Goal: Transaction & Acquisition: Subscribe to service/newsletter

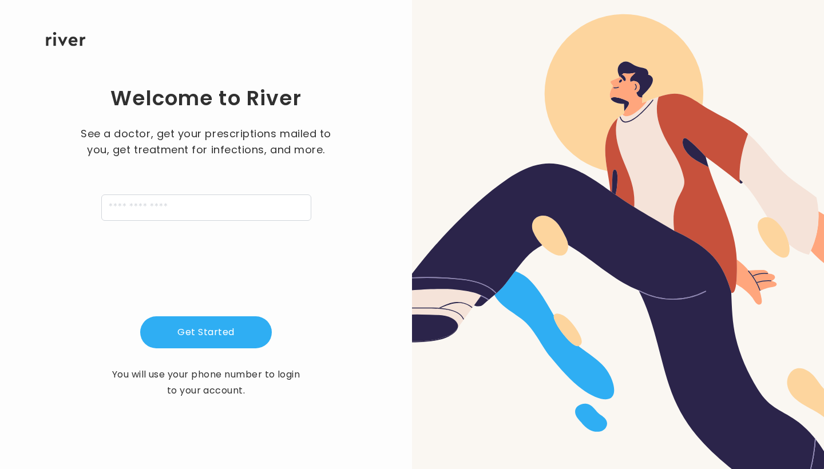
click at [297, 209] on input "tel" at bounding box center [206, 208] width 210 height 26
type input "**********"
click at [188, 323] on button "Get Started" at bounding box center [206, 332] width 132 height 32
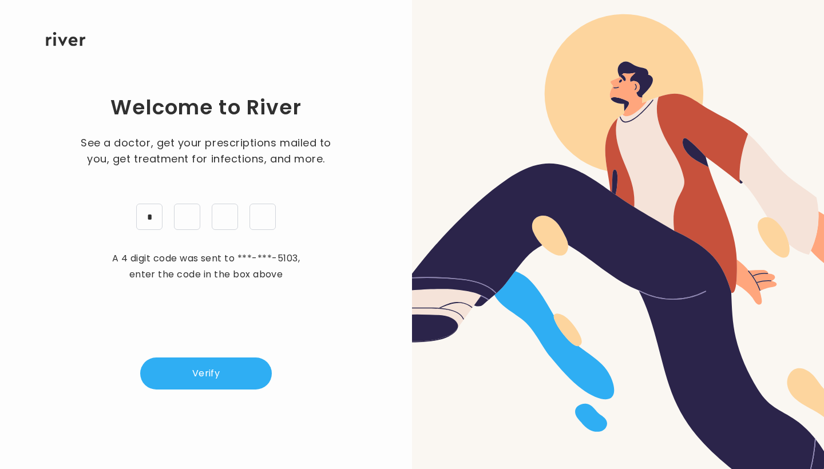
type input "*"
click at [184, 360] on button "Verify" at bounding box center [206, 374] width 132 height 32
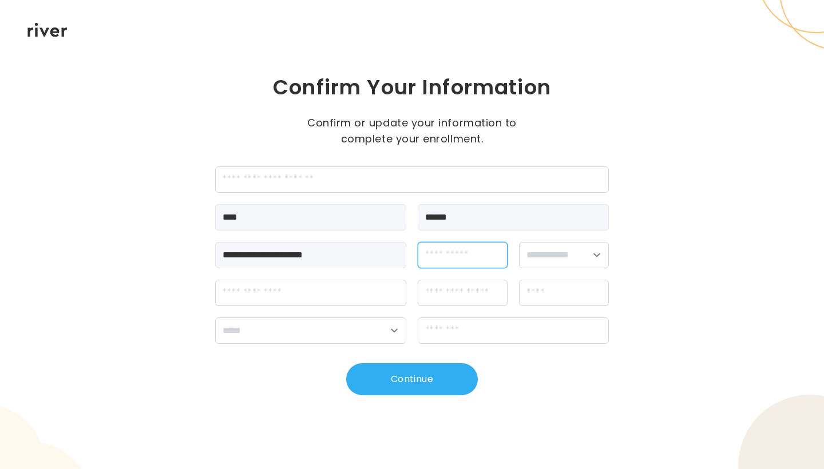
click at [442, 256] on input "dateOfBirth" at bounding box center [463, 255] width 90 height 26
type input "**********"
select select "******"
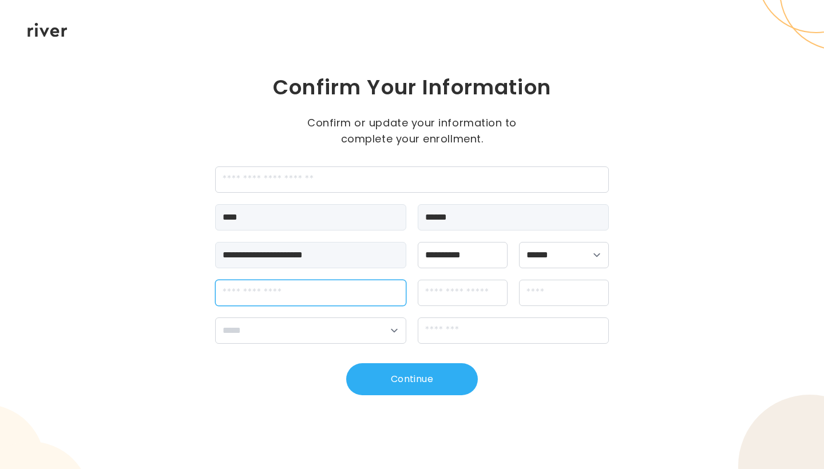
click at [356, 296] on input "streetAddress" at bounding box center [310, 293] width 191 height 26
type input "**********"
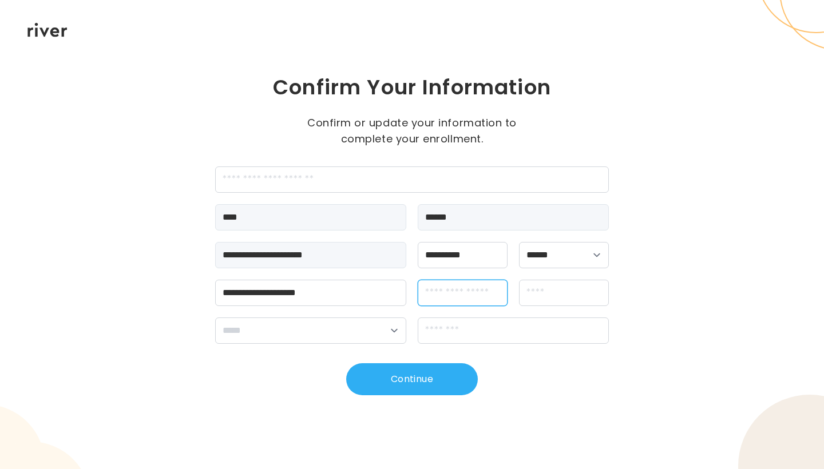
click at [441, 288] on input "apt" at bounding box center [463, 293] width 90 height 26
type input "***"
click at [531, 289] on input "city" at bounding box center [564, 293] width 90 height 26
type input "*********"
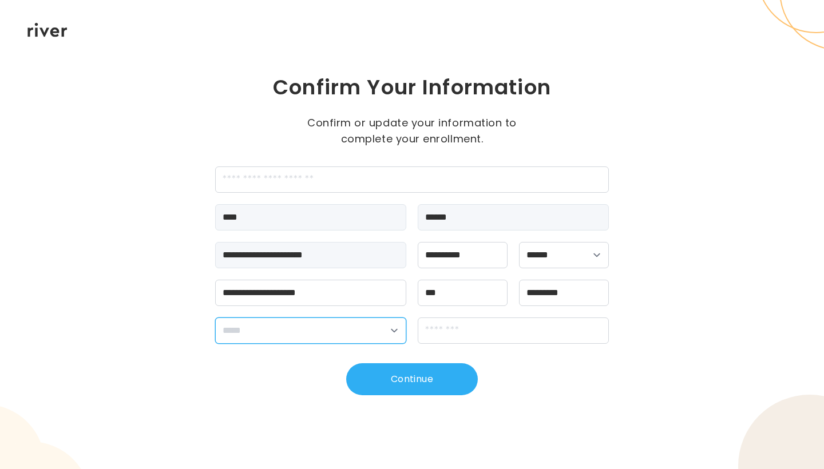
select select "**"
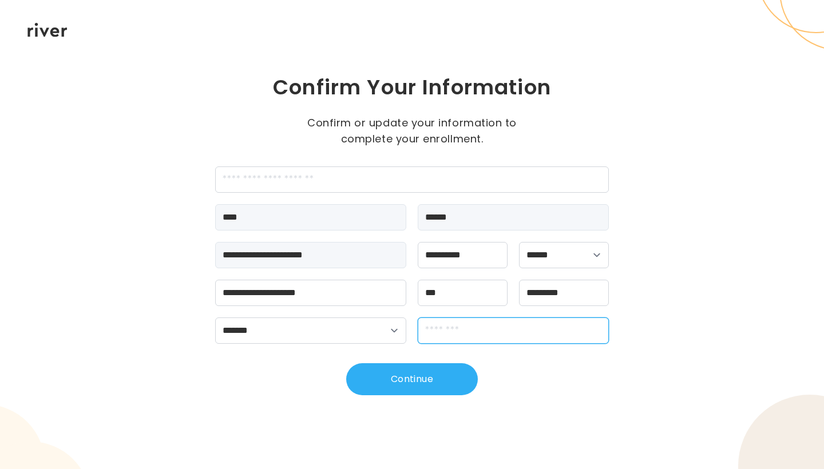
click at [443, 327] on input "zipCode" at bounding box center [513, 331] width 191 height 26
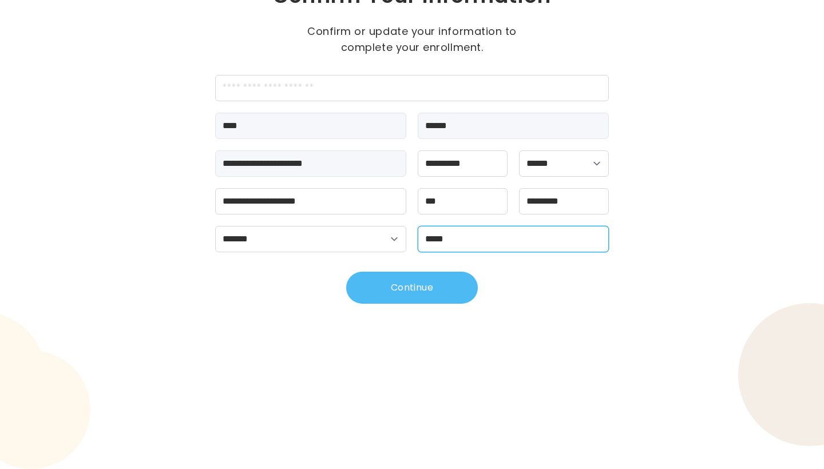
type input "*****"
click at [445, 281] on button "Continue" at bounding box center [412, 288] width 132 height 32
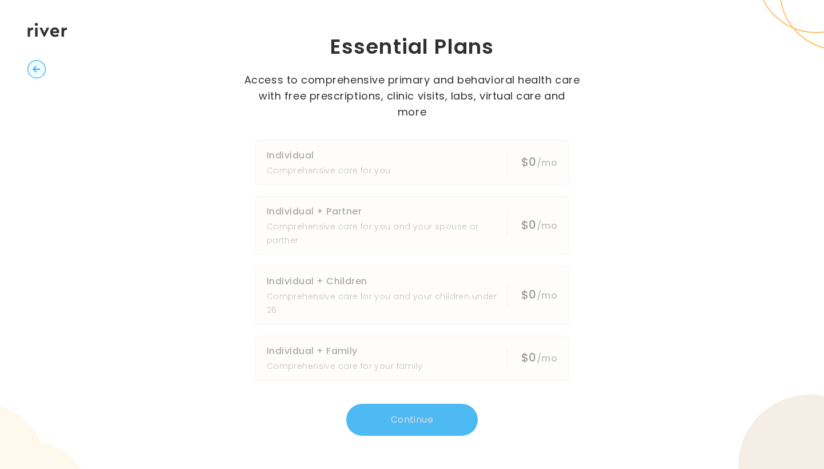
click at [455, 165] on button "Individual Comprehensive care for you $0 /mo" at bounding box center [412, 162] width 315 height 45
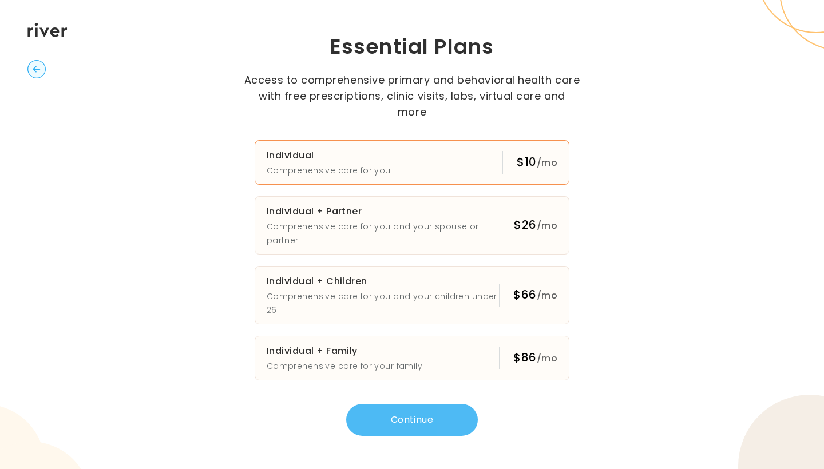
click at [398, 415] on button "Continue" at bounding box center [412, 420] width 132 height 32
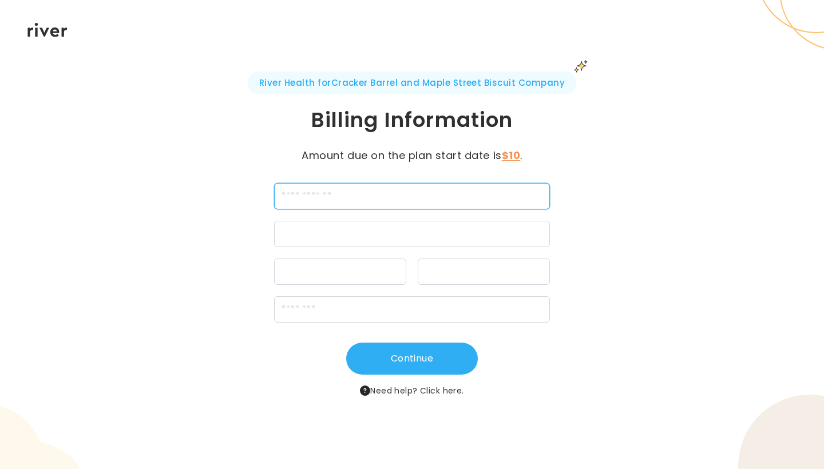
click at [410, 183] on input "cardName" at bounding box center [412, 196] width 276 height 26
type input "**********"
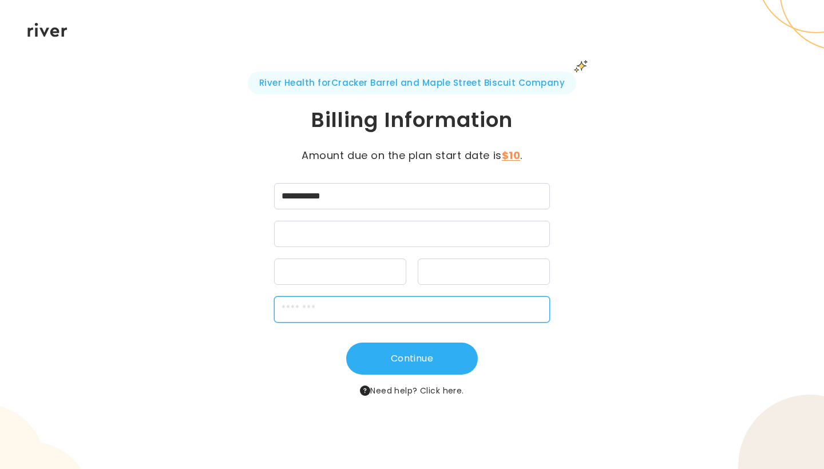
click at [417, 296] on input "zipCode" at bounding box center [412, 309] width 276 height 26
type input "*****"
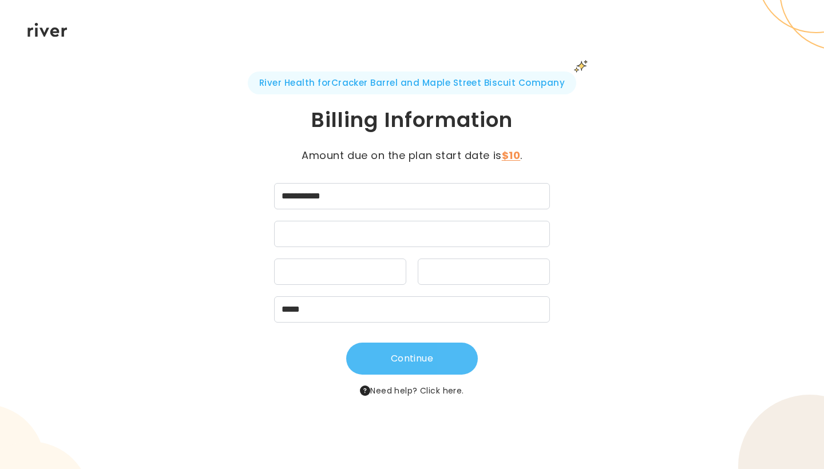
click at [411, 343] on button "Continue" at bounding box center [412, 359] width 132 height 32
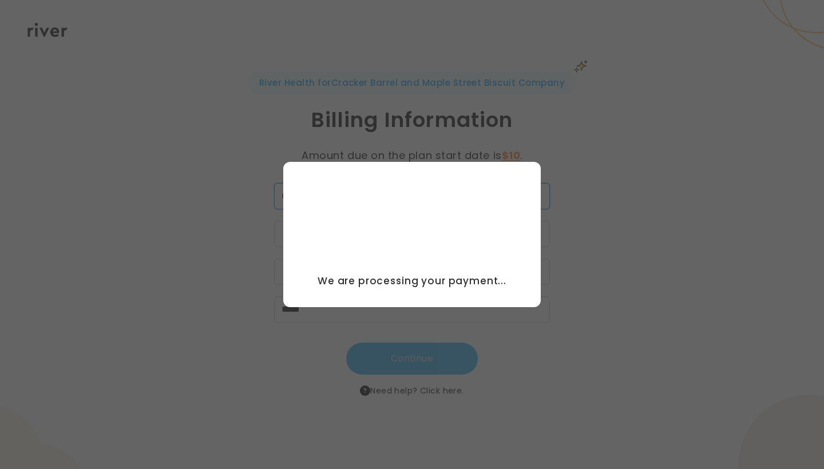
click at [456, 183] on input "**********" at bounding box center [412, 196] width 276 height 26
drag, startPoint x: 456, startPoint y: 156, endPoint x: 434, endPoint y: 192, distance: 42.6
click at [434, 221] on div at bounding box center [412, 234] width 276 height 26
click at [430, 343] on button "Continue" at bounding box center [412, 359] width 132 height 32
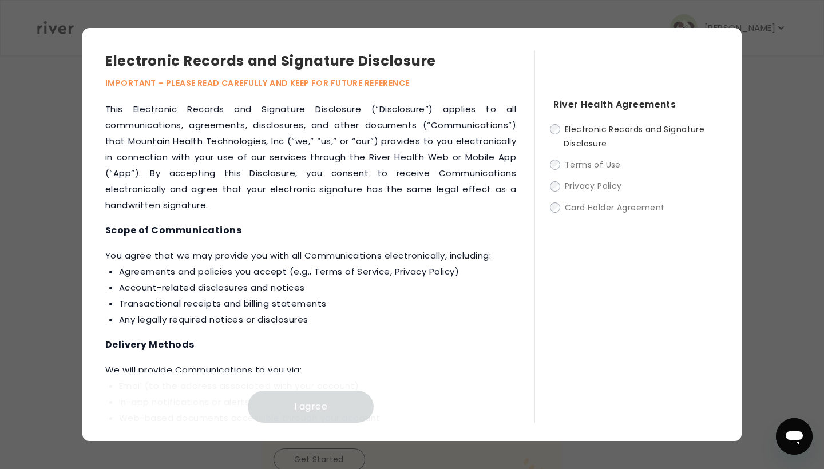
scroll to position [69, 0]
click at [437, 265] on li "Agreements and policies you accept (e.g., Terms of Service, Privacy Policy)" at bounding box center [317, 272] width 397 height 16
click at [445, 229] on h4 "Scope of Communications" at bounding box center [310, 231] width 411 height 16
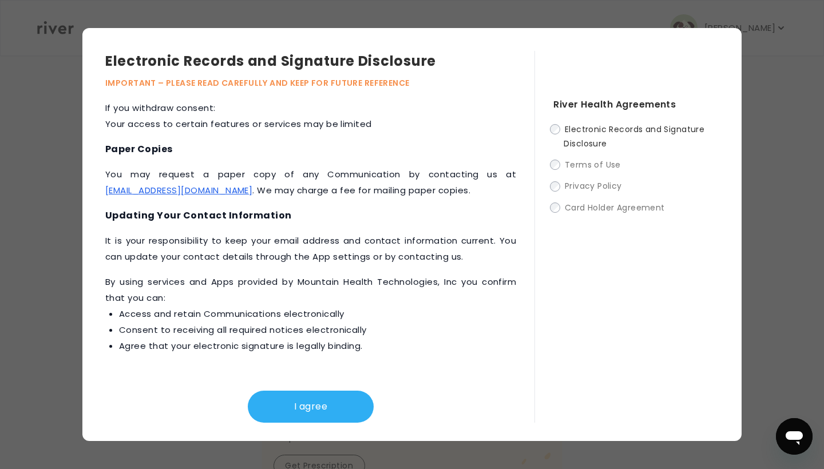
scroll to position [160, 0]
click at [318, 397] on button "I agree" at bounding box center [311, 407] width 126 height 32
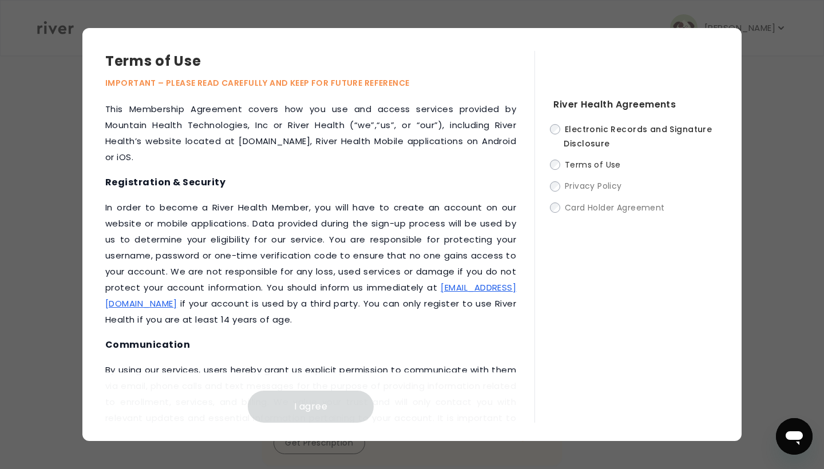
click at [390, 300] on p "‍In order to become a River Health Member, you will have to create an account o…" at bounding box center [310, 264] width 411 height 128
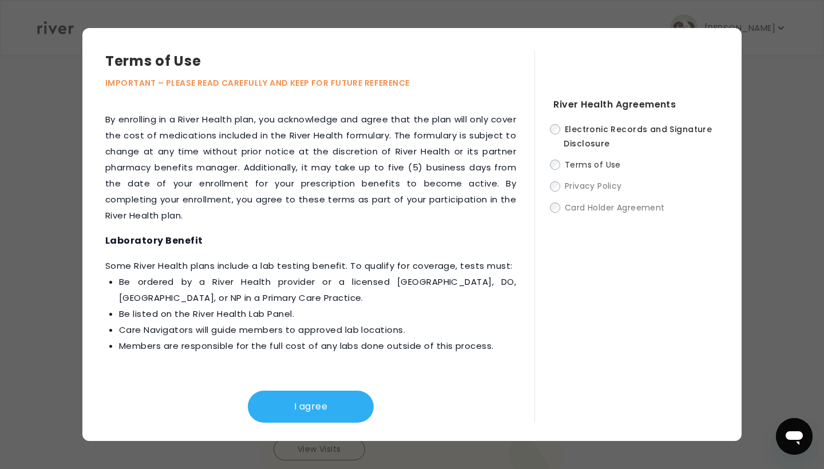
scroll to position [275, 0]
click at [272, 407] on button "I agree" at bounding box center [311, 407] width 126 height 32
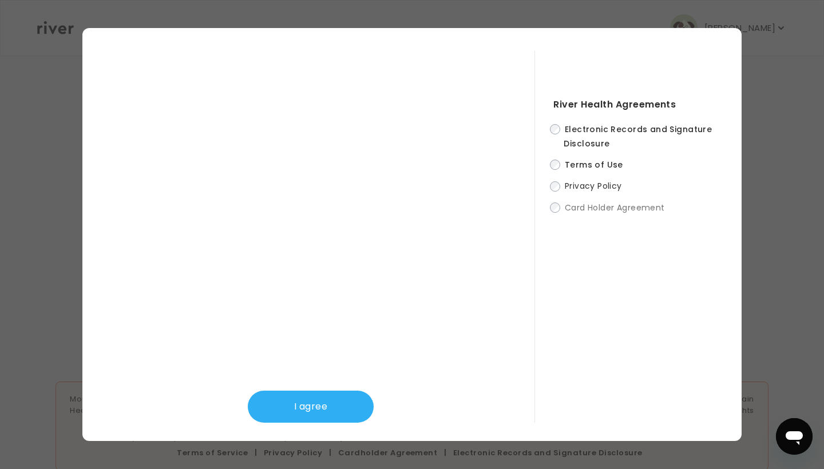
scroll to position [401, 0]
click at [313, 401] on button "I agree" at bounding box center [311, 407] width 126 height 32
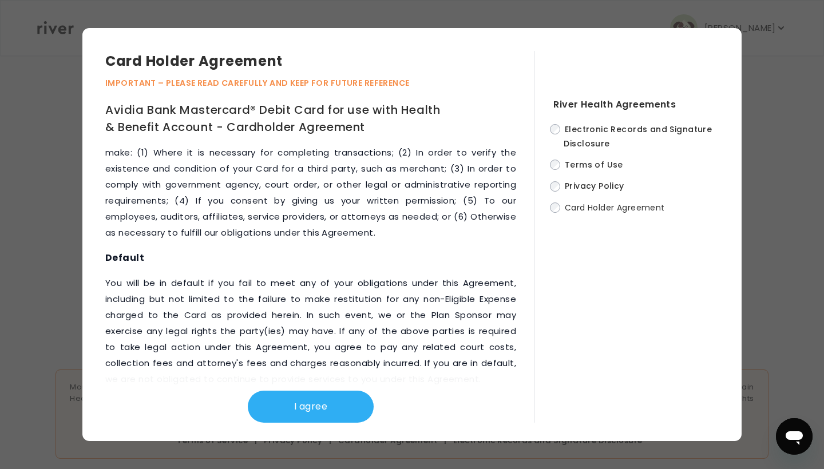
scroll to position [5951, 0]
click at [295, 400] on button "I agree" at bounding box center [311, 407] width 126 height 32
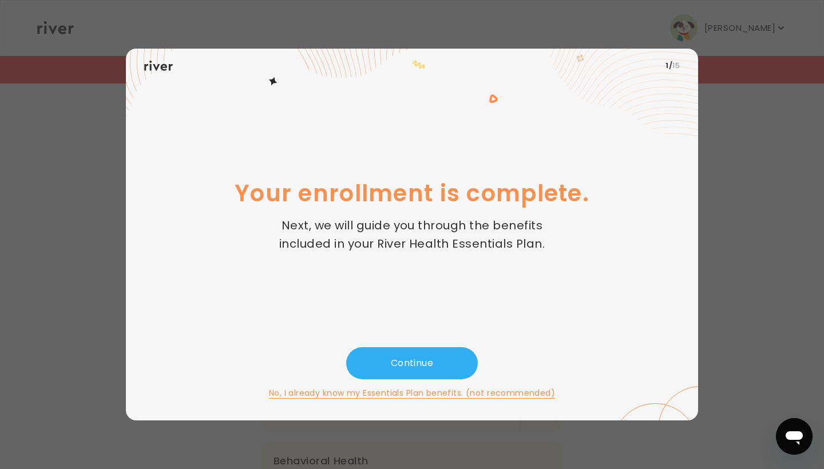
click at [448, 74] on div at bounding box center [450, 69] width 18 height 18
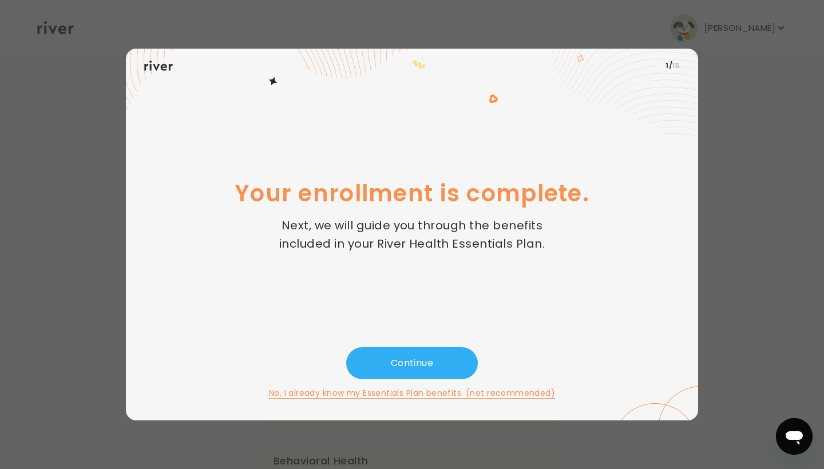
click at [528, 185] on button "Click Here" at bounding box center [528, 188] width 44 height 14
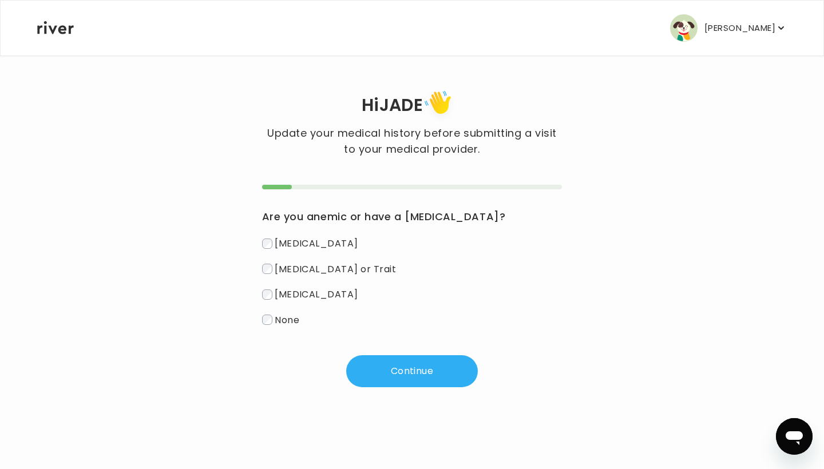
click at [280, 324] on span "None" at bounding box center [287, 319] width 25 height 13
click at [372, 372] on button "Continue" at bounding box center [412, 371] width 132 height 32
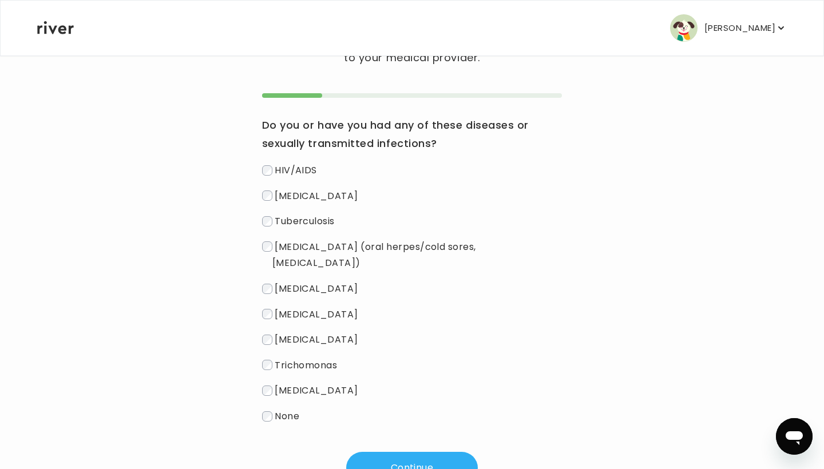
scroll to position [114, 0]
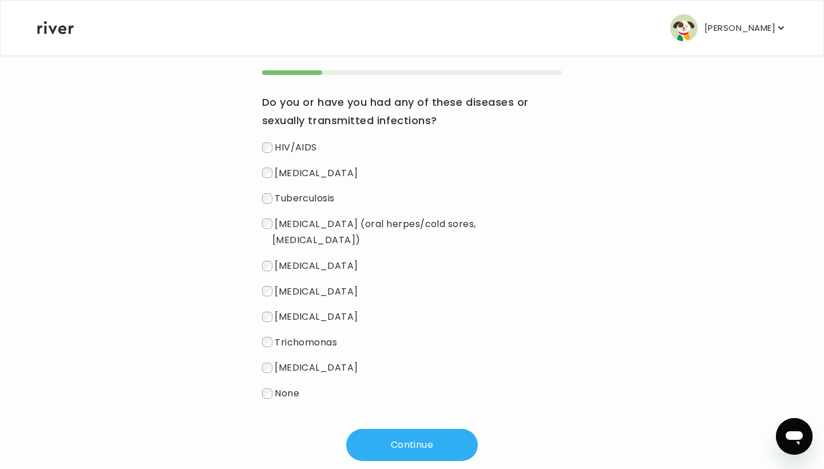
click at [273, 385] on label "None" at bounding box center [412, 393] width 300 height 17
click at [410, 431] on button "Continue" at bounding box center [412, 445] width 132 height 32
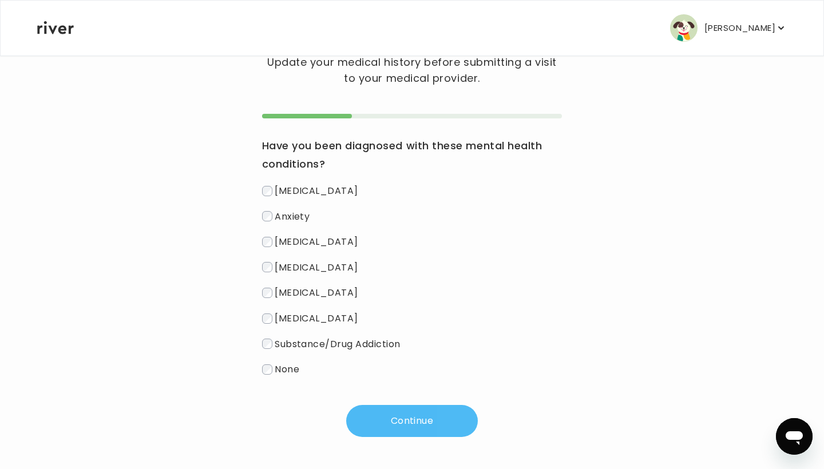
scroll to position [73, 0]
click at [291, 214] on span "Anxiety" at bounding box center [292, 215] width 35 height 13
click at [296, 238] on span "[MEDICAL_DATA]" at bounding box center [317, 241] width 84 height 13
click at [293, 192] on span "[MEDICAL_DATA]" at bounding box center [317, 190] width 84 height 13
click at [279, 290] on span "[MEDICAL_DATA]" at bounding box center [317, 292] width 84 height 13
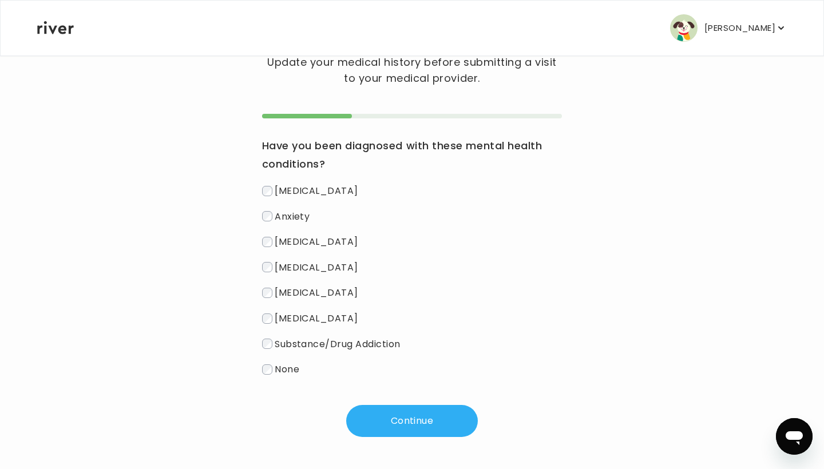
click at [276, 319] on span "[MEDICAL_DATA]" at bounding box center [317, 318] width 84 height 13
click at [280, 341] on span "Substance/Drug Addiction" at bounding box center [338, 343] width 126 height 13
click at [432, 424] on button "Continue" at bounding box center [412, 421] width 132 height 32
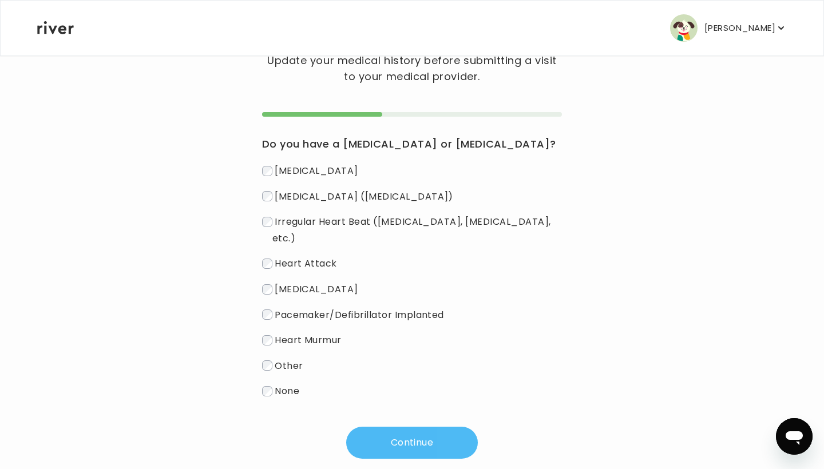
click at [413, 427] on button "Continue" at bounding box center [412, 443] width 132 height 32
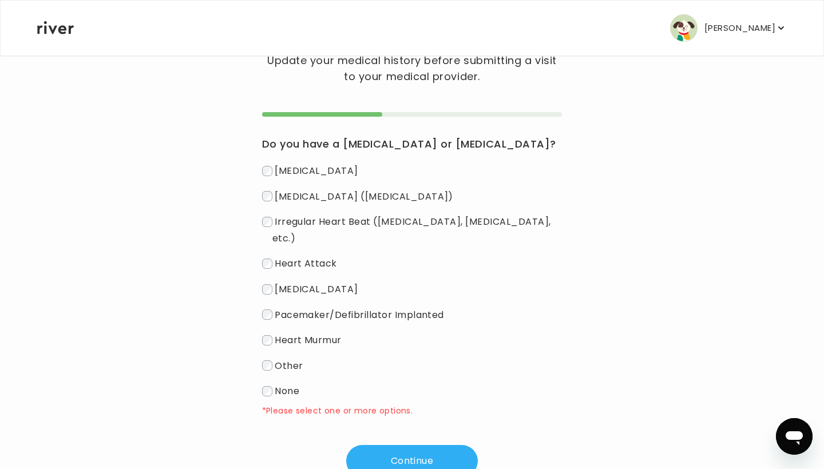
click at [307, 383] on label "None" at bounding box center [412, 391] width 300 height 17
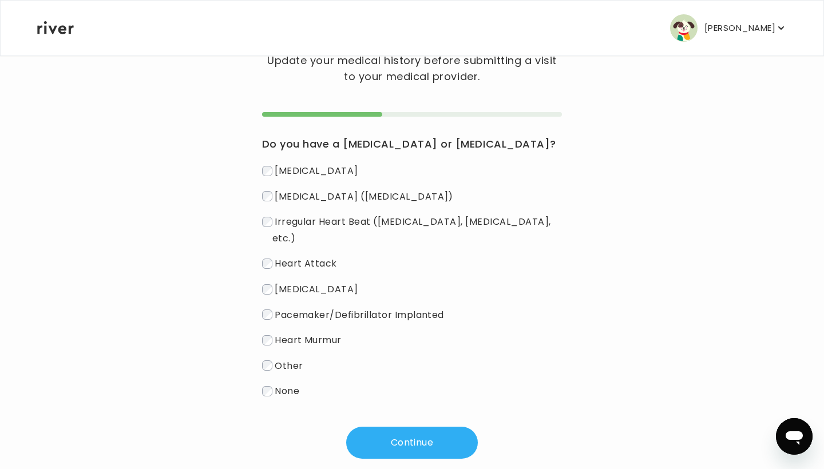
click at [287, 384] on span "None" at bounding box center [287, 390] width 25 height 13
click at [394, 434] on button "Continue" at bounding box center [412, 443] width 132 height 32
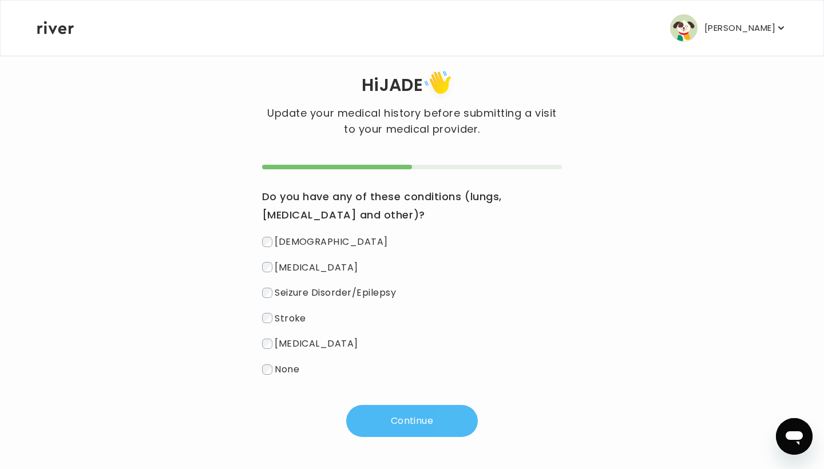
scroll to position [21, 0]
click at [290, 369] on span "None" at bounding box center [287, 369] width 25 height 13
click at [386, 426] on button "Continue" at bounding box center [412, 421] width 132 height 32
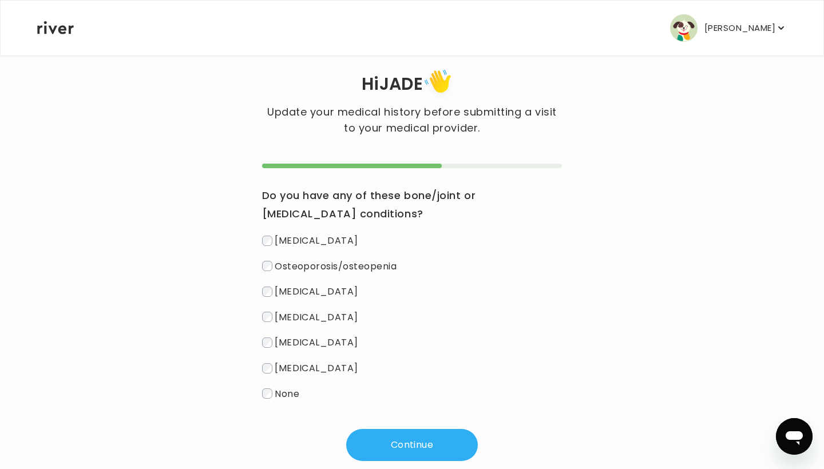
click at [289, 402] on label "None" at bounding box center [412, 394] width 300 height 17
click at [380, 453] on button "Continue" at bounding box center [412, 445] width 132 height 32
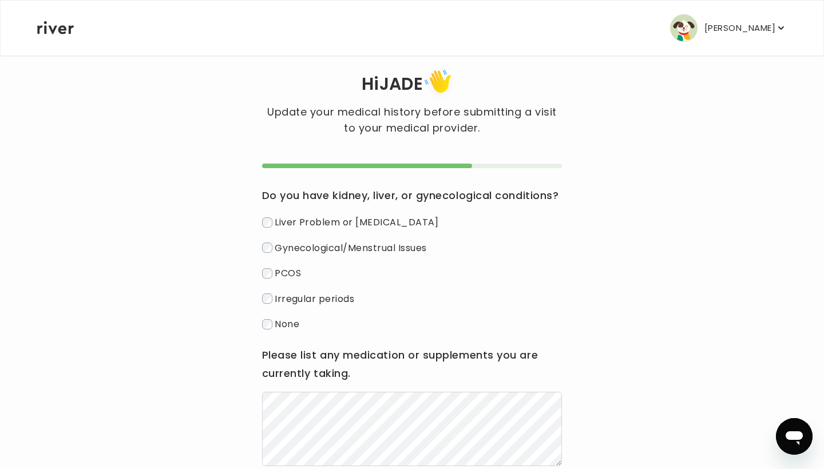
click at [315, 297] on span "Irregular periods" at bounding box center [315, 298] width 80 height 13
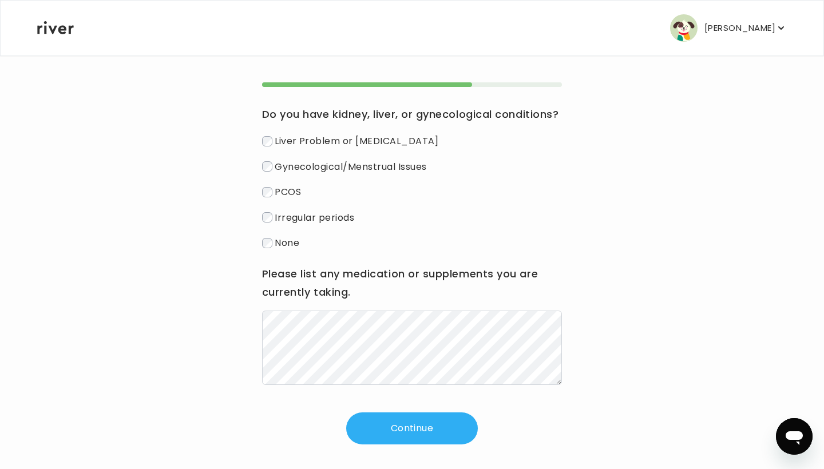
scroll to position [111, 0]
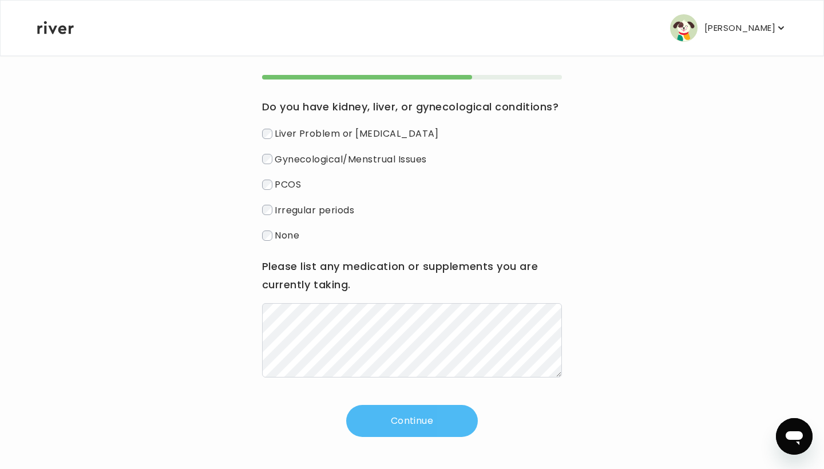
click at [376, 416] on button "Continue" at bounding box center [412, 421] width 132 height 32
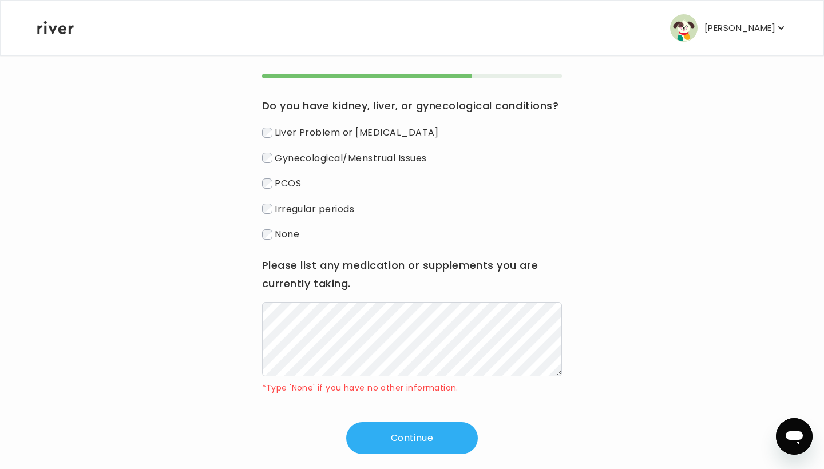
click at [736, 27] on p "[PERSON_NAME]" at bounding box center [739, 28] width 71 height 16
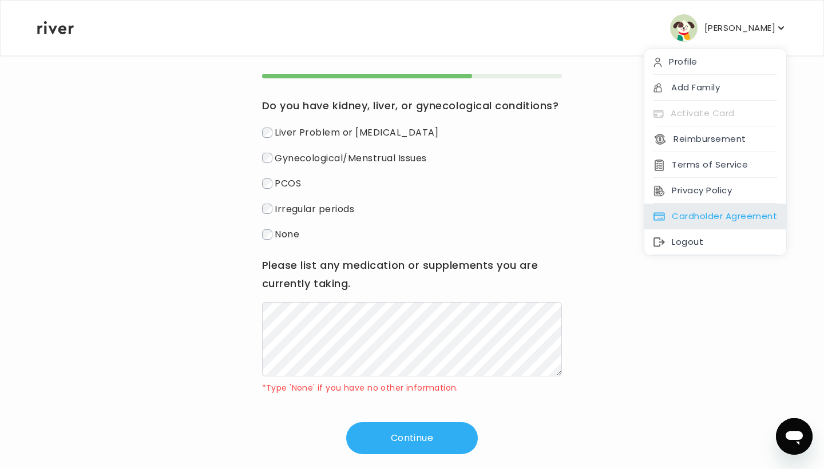
click at [690, 209] on div "Cardholder Agreement" at bounding box center [715, 217] width 142 height 26
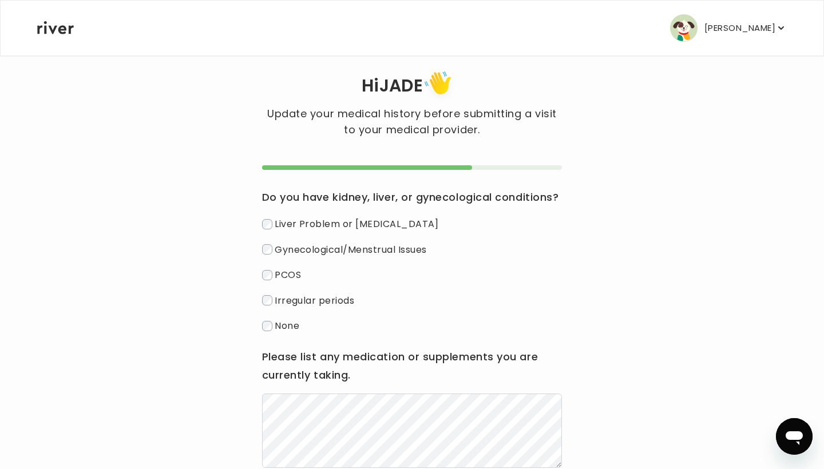
scroll to position [0, 0]
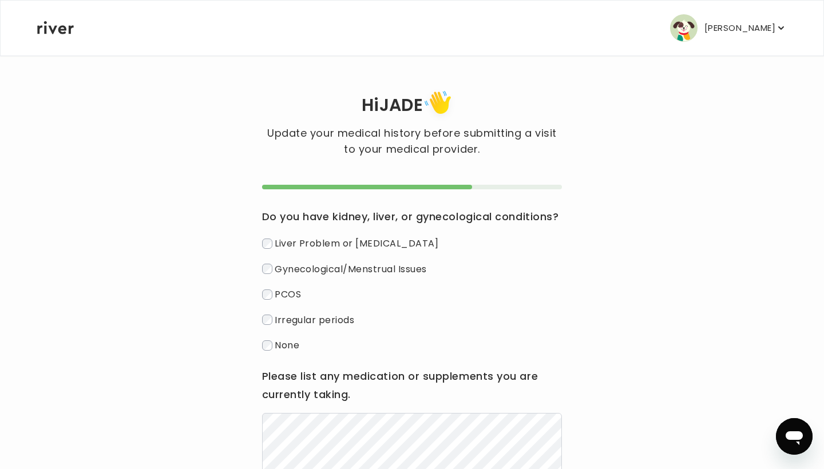
click at [729, 26] on p "[PERSON_NAME]" at bounding box center [739, 28] width 71 height 16
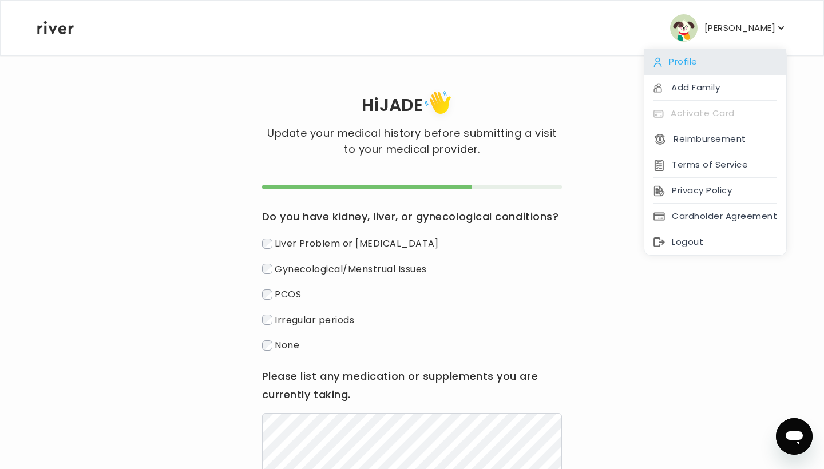
click at [696, 68] on div "Profile" at bounding box center [715, 62] width 142 height 26
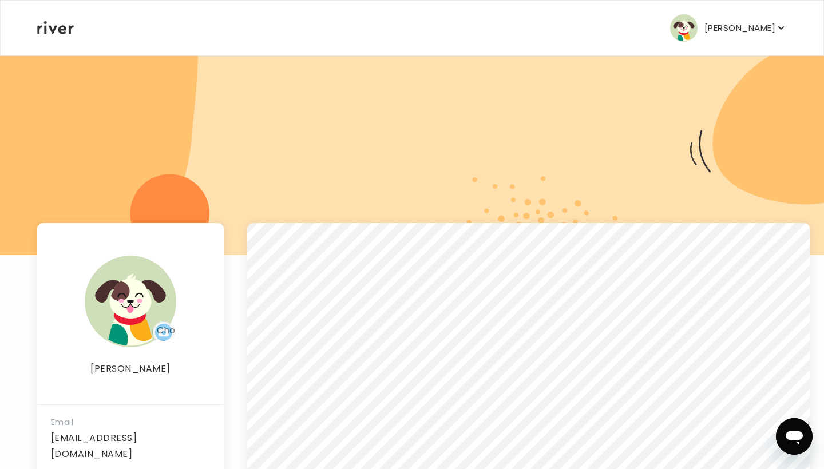
click at [733, 27] on p "[PERSON_NAME]" at bounding box center [739, 28] width 71 height 16
click at [606, 18] on div "[PERSON_NAME] Profile Add Family Activate Card Reimbursement Terms of Service P…" at bounding box center [411, 28] width 749 height 55
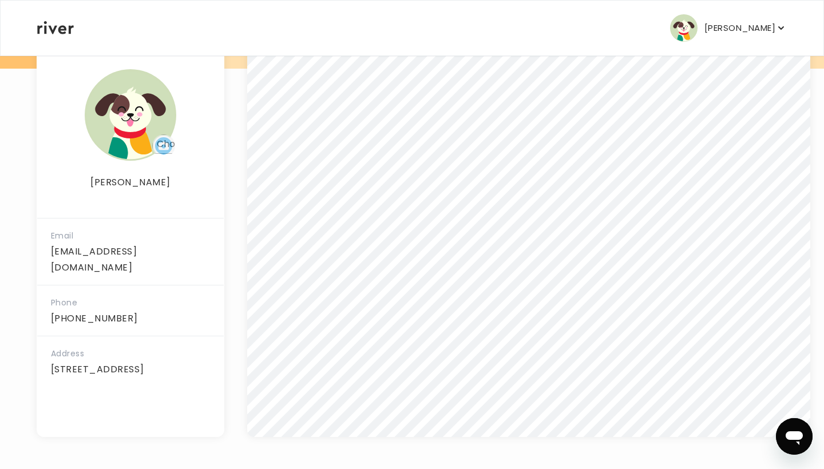
scroll to position [141, 0]
